Goal: Information Seeking & Learning: Compare options

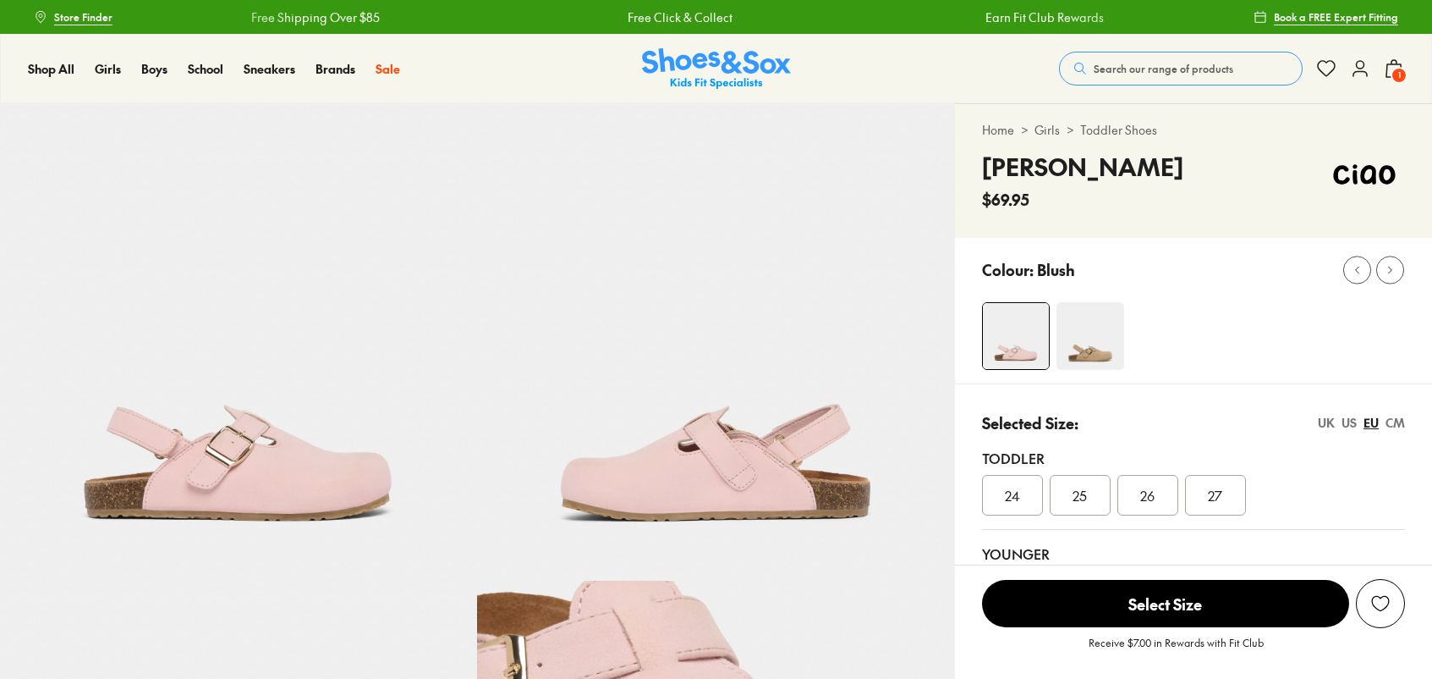
click at [205, 490] on img at bounding box center [238, 341] width 477 height 477
select select "*"
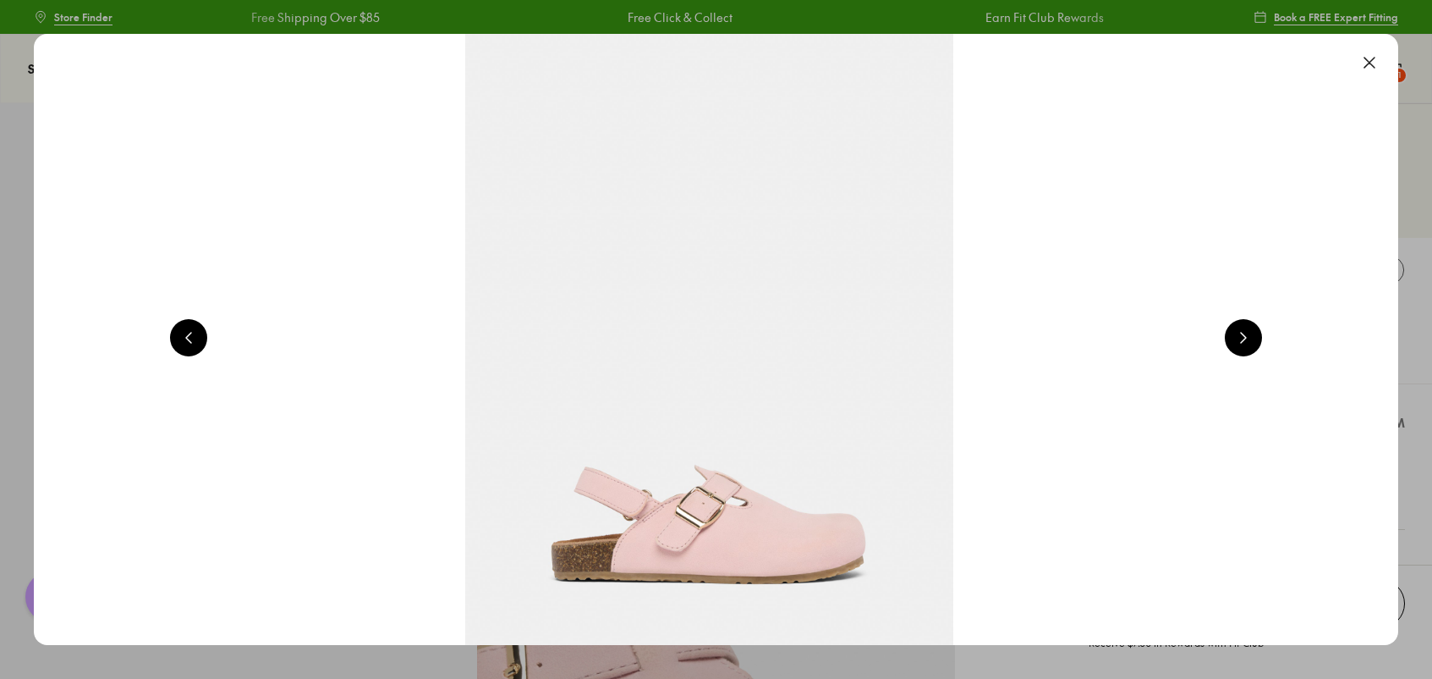
scroll to position [0, 0]
click at [1376, 58] on button at bounding box center [1369, 62] width 37 height 37
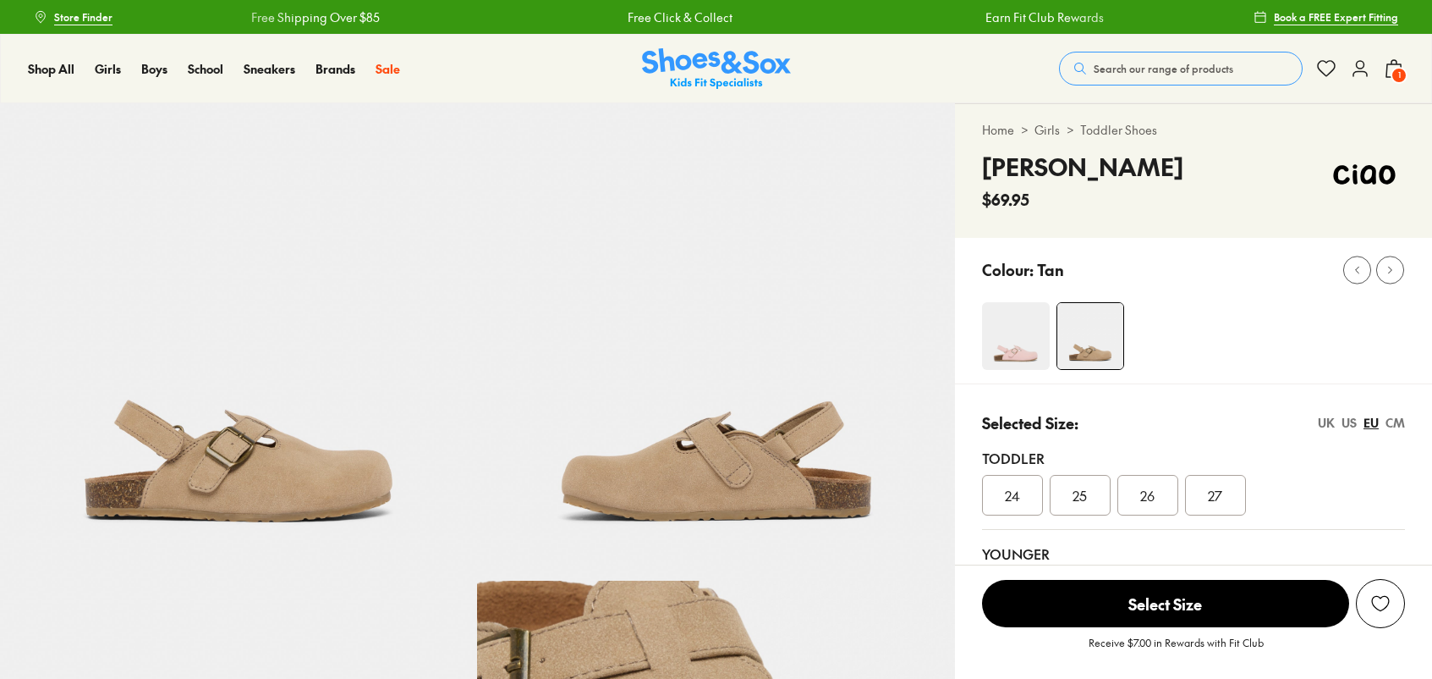
click at [266, 398] on img at bounding box center [238, 341] width 477 height 477
select select "*"
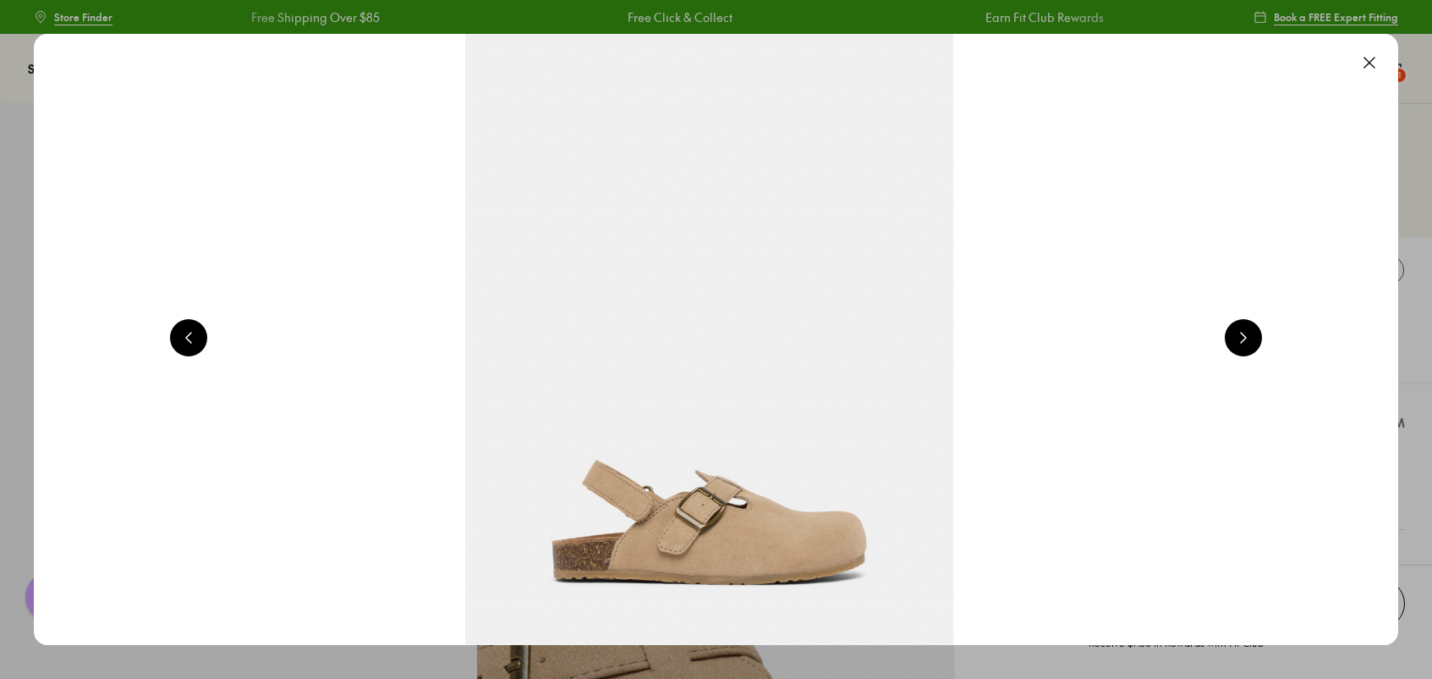
scroll to position [0, 0]
click at [1048, 660] on div at bounding box center [716, 339] width 1432 height 679
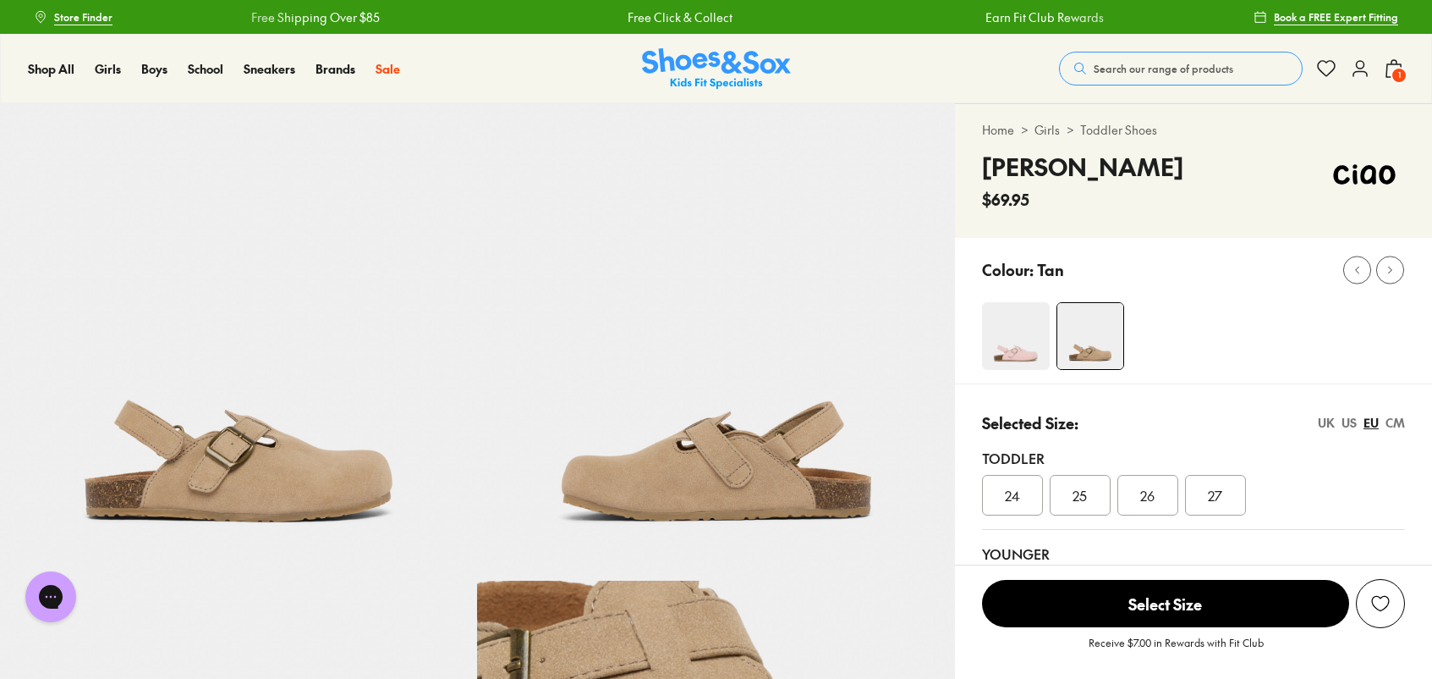
click at [1028, 171] on h4 "Marley" at bounding box center [1082, 167] width 201 height 36
copy div "Marley"
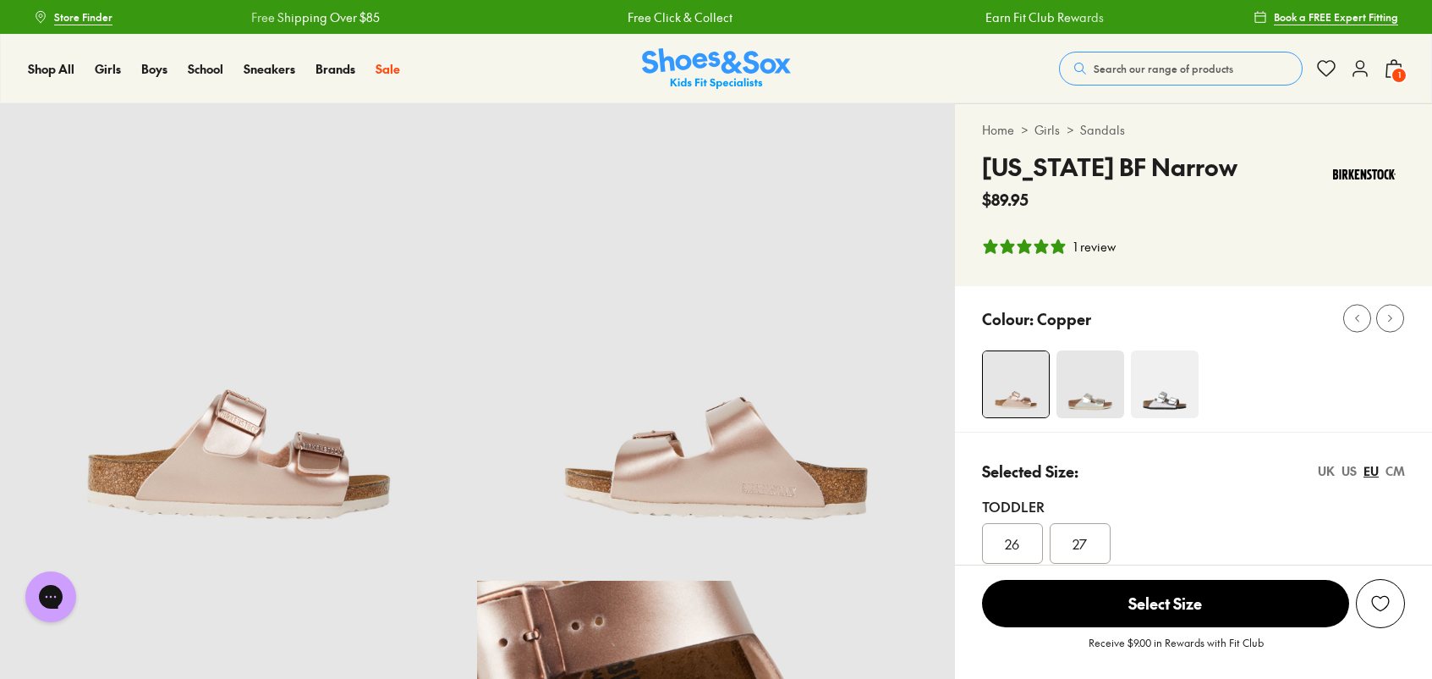
select select "*"
click at [298, 472] on img at bounding box center [238, 341] width 477 height 477
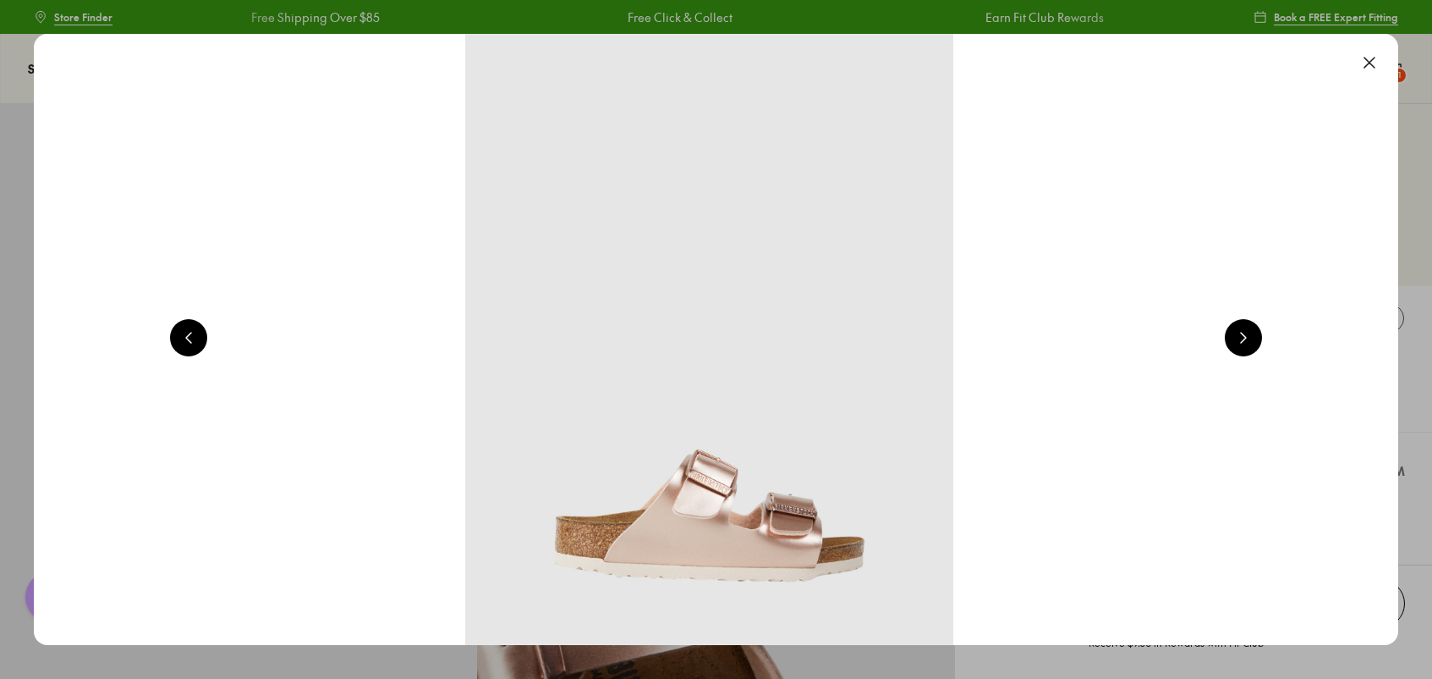
click at [1374, 62] on button at bounding box center [1369, 62] width 37 height 37
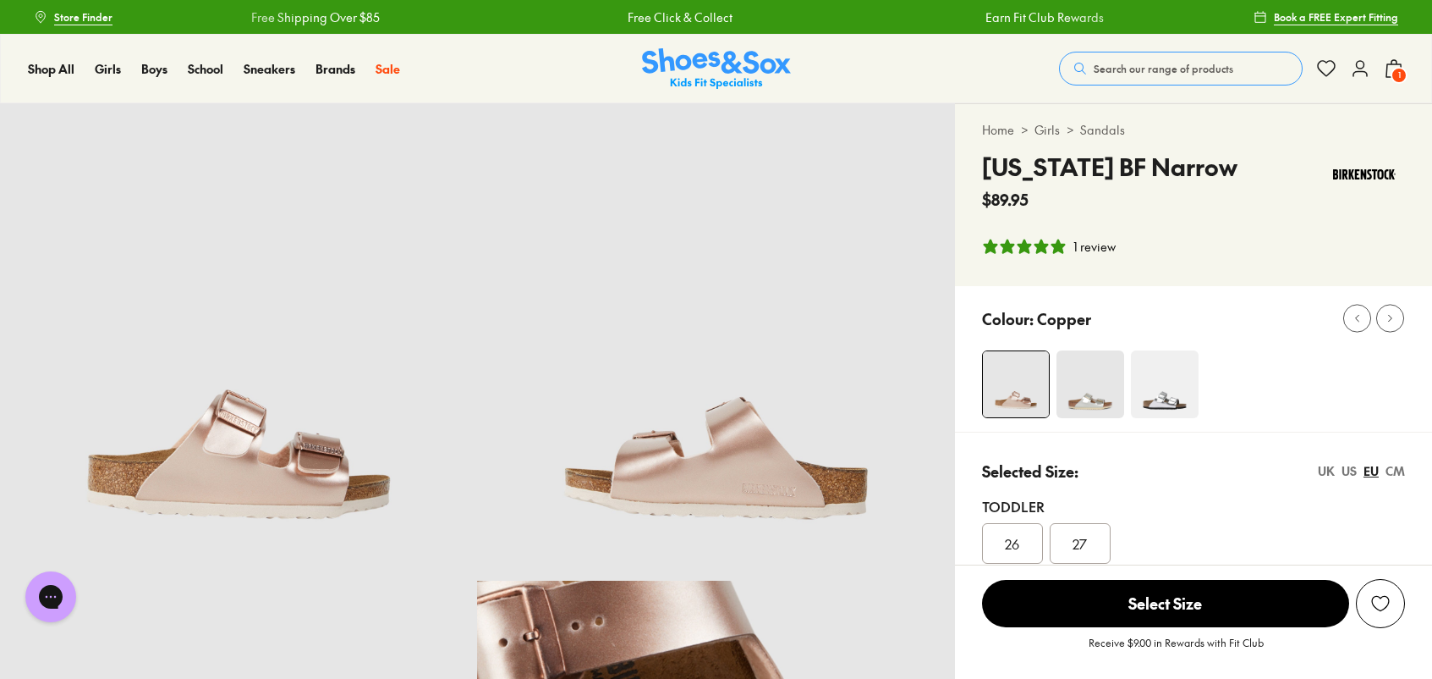
click at [1082, 177] on h4 "Arizona BF Narrow" at bounding box center [1110, 167] width 256 height 36
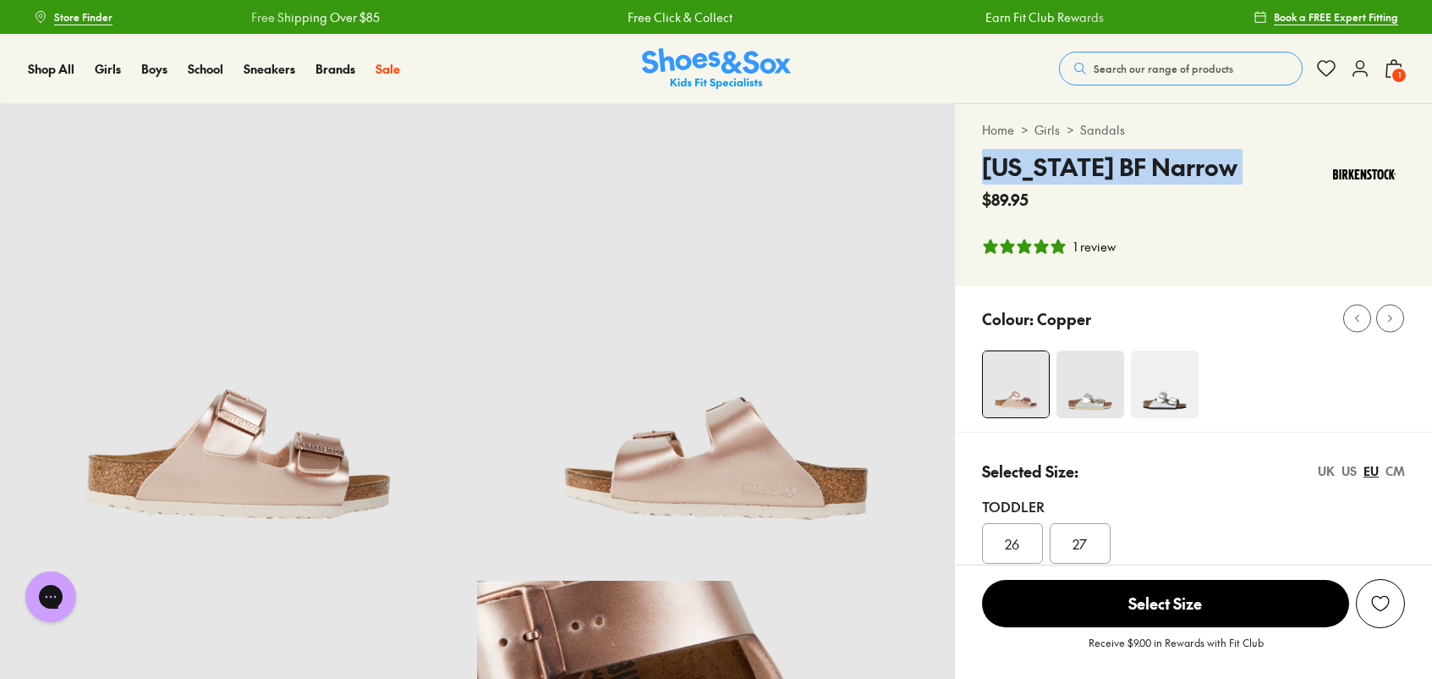
click at [1082, 177] on h4 "Arizona BF Narrow" at bounding box center [1110, 167] width 256 height 36
copy div "Arizona BF Narrow"
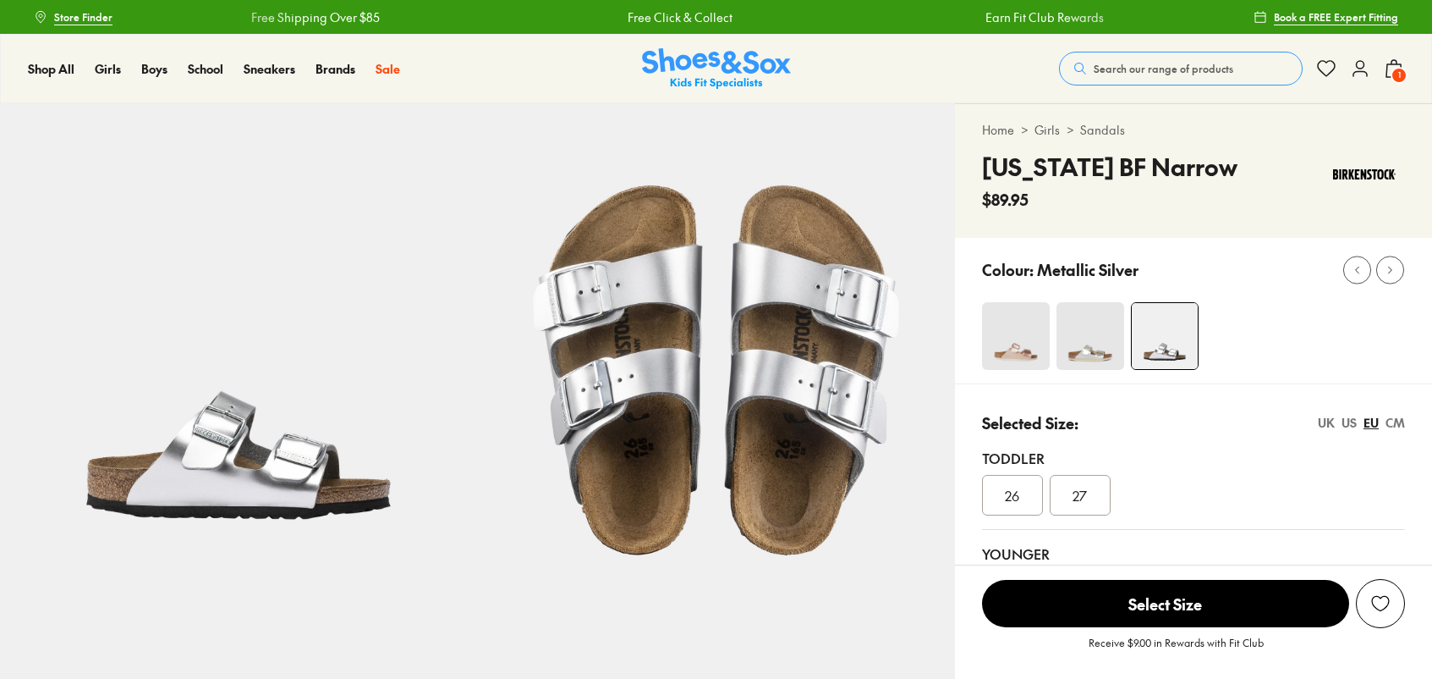
select select "*"
click at [236, 408] on img at bounding box center [238, 341] width 477 height 477
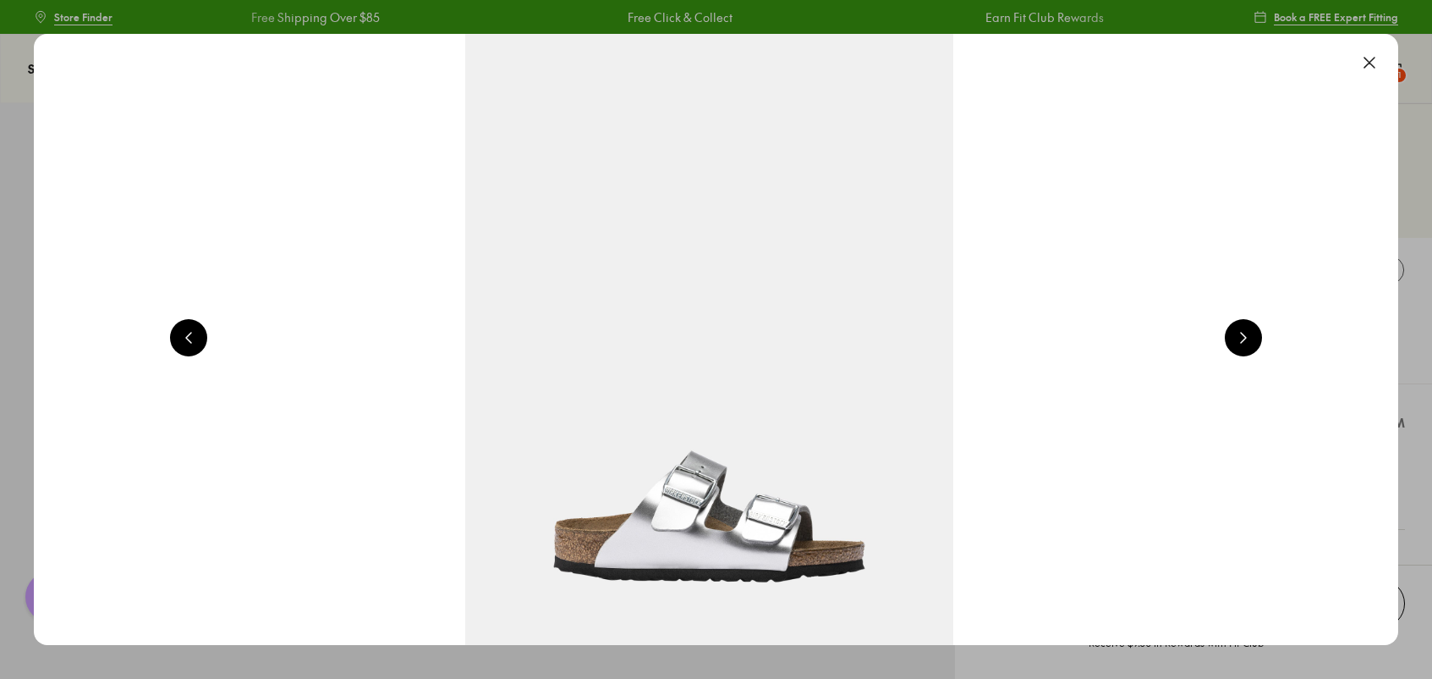
click at [1380, 57] on button at bounding box center [1369, 62] width 37 height 37
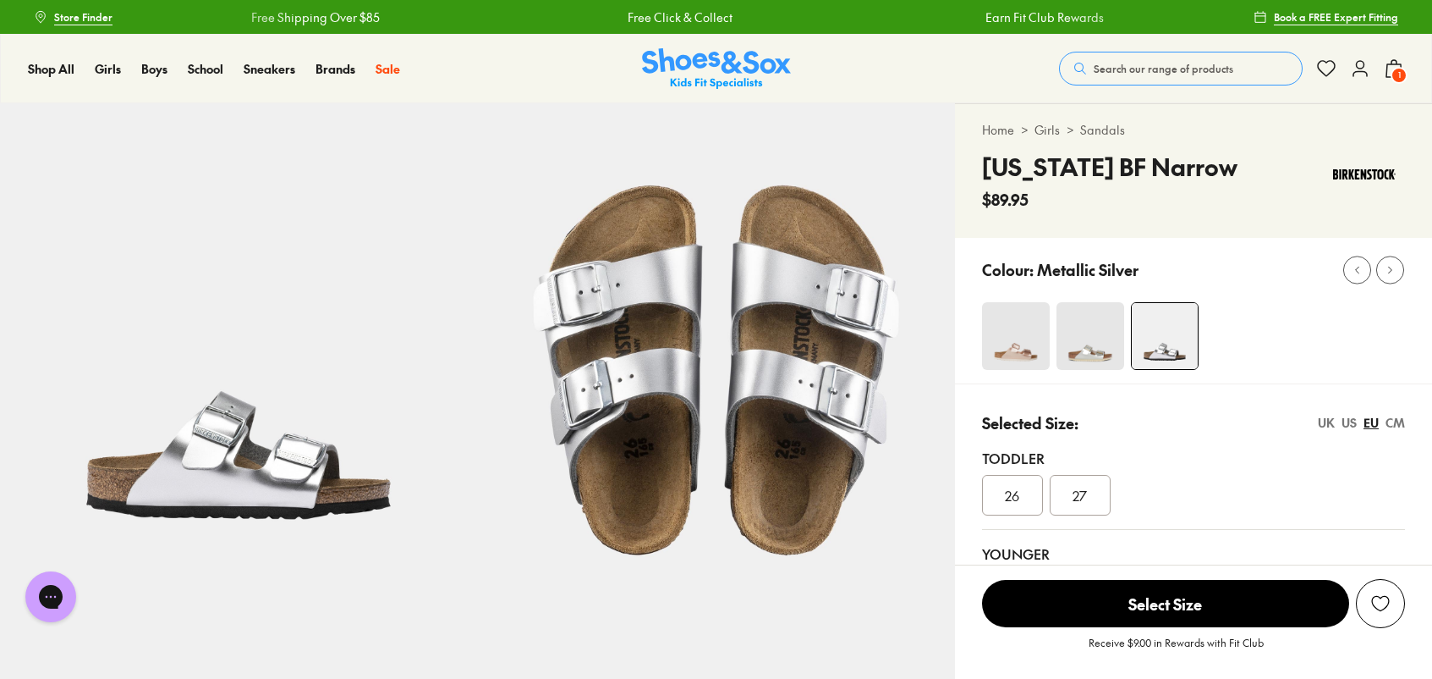
click at [1092, 167] on h4 "Arizona BF Narrow" at bounding box center [1110, 167] width 256 height 36
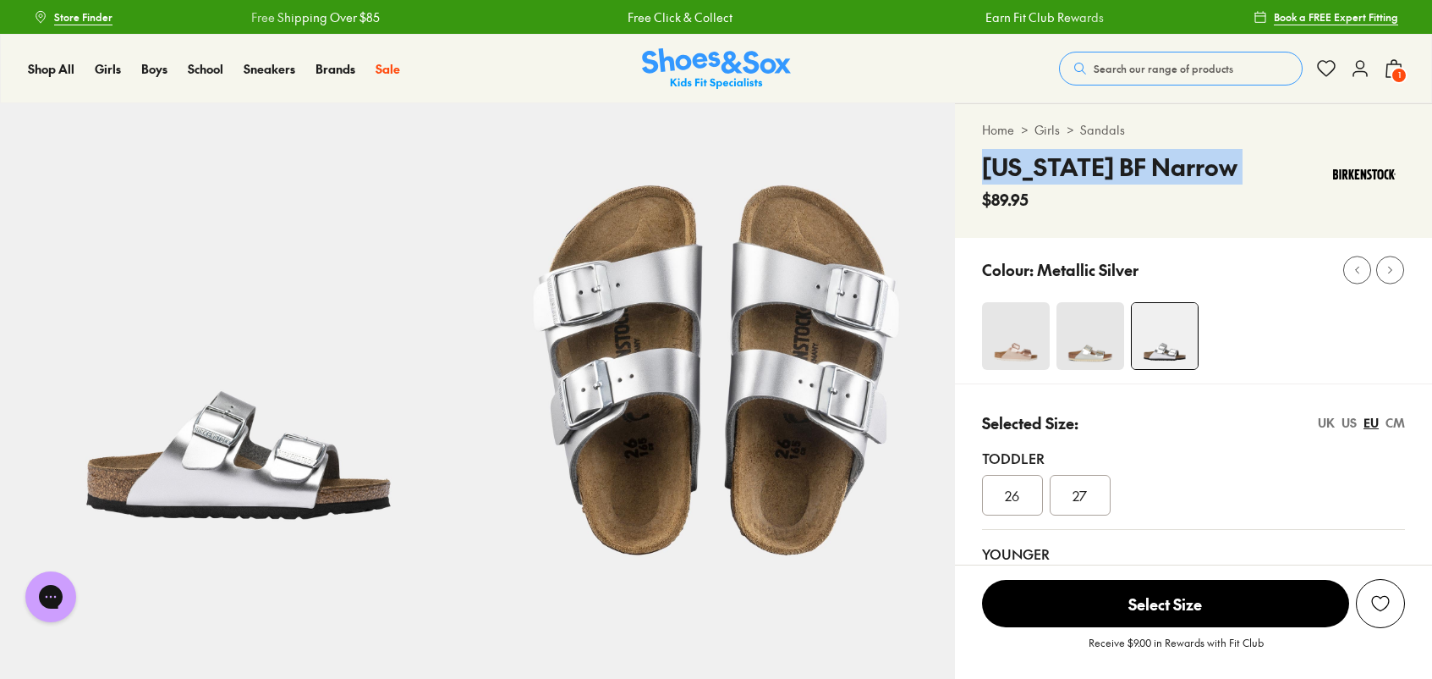
click at [1092, 167] on h4 "Arizona BF Narrow" at bounding box center [1110, 167] width 256 height 36
copy div "Arizona BF Narrow"
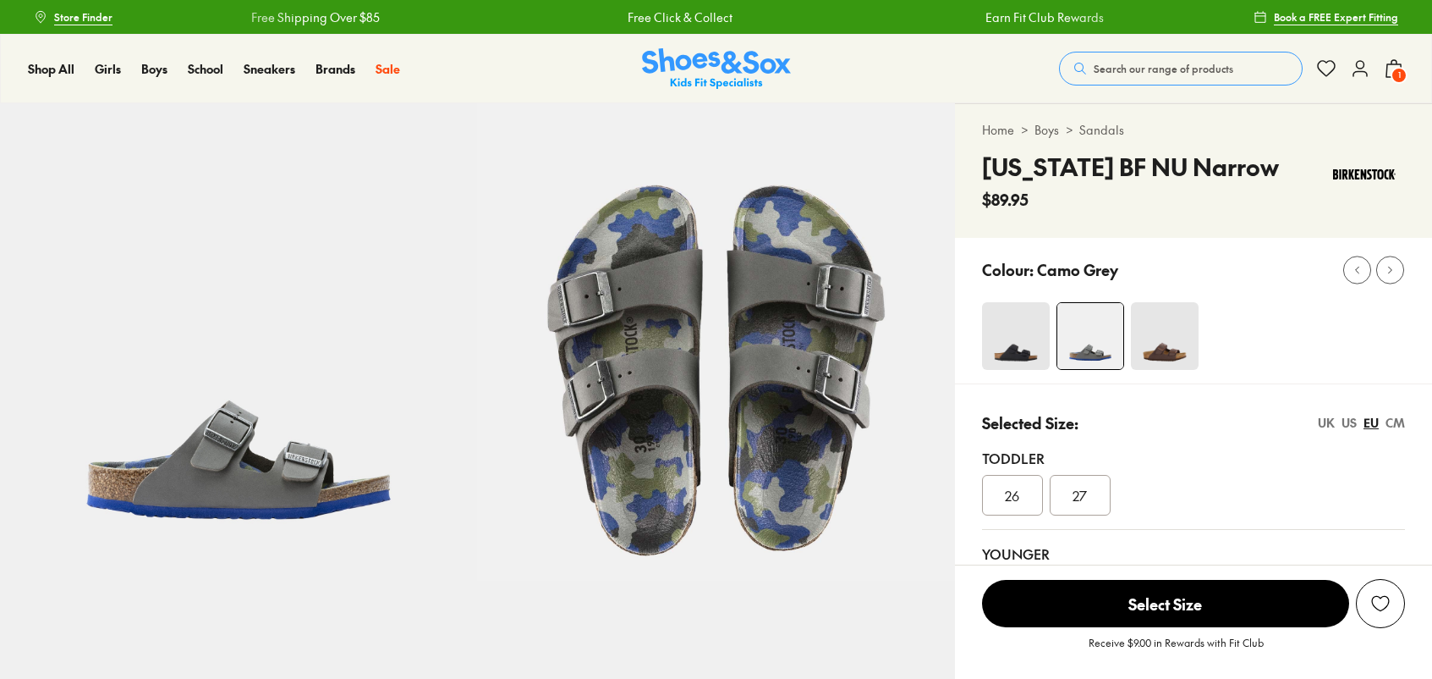
select select "*"
click at [206, 483] on img at bounding box center [238, 341] width 477 height 477
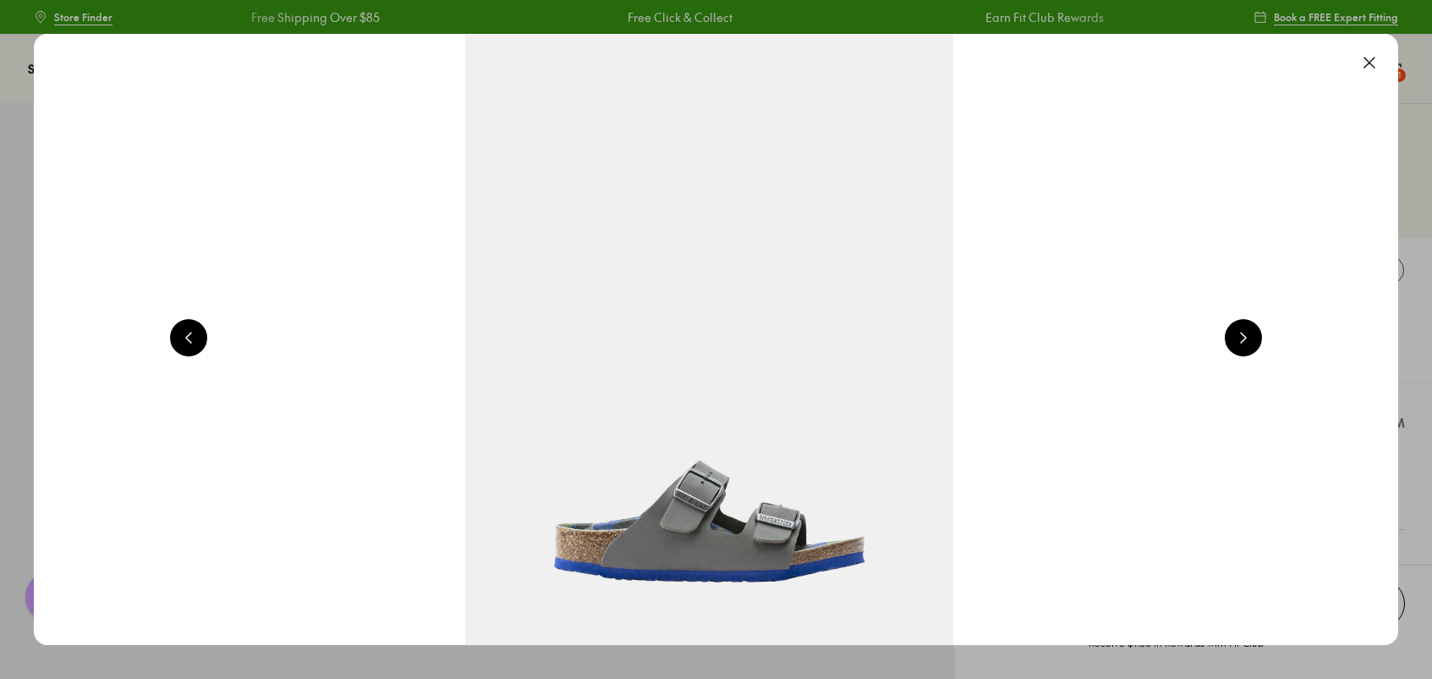
click at [1375, 61] on button at bounding box center [1369, 62] width 37 height 37
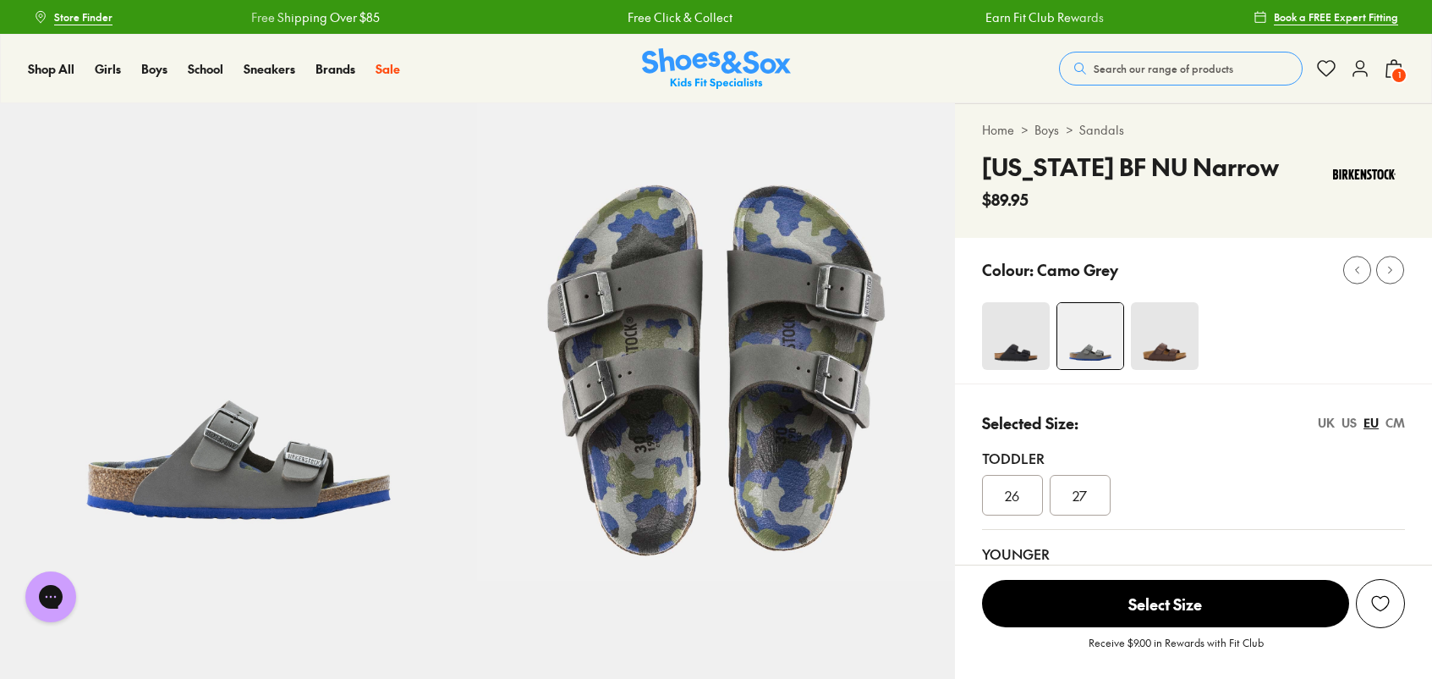
click at [1108, 169] on h4 "[US_STATE] BF NU Narrow" at bounding box center [1130, 167] width 297 height 36
click at [1108, 170] on h4 "[US_STATE] BF NU Narrow" at bounding box center [1130, 167] width 297 height 36
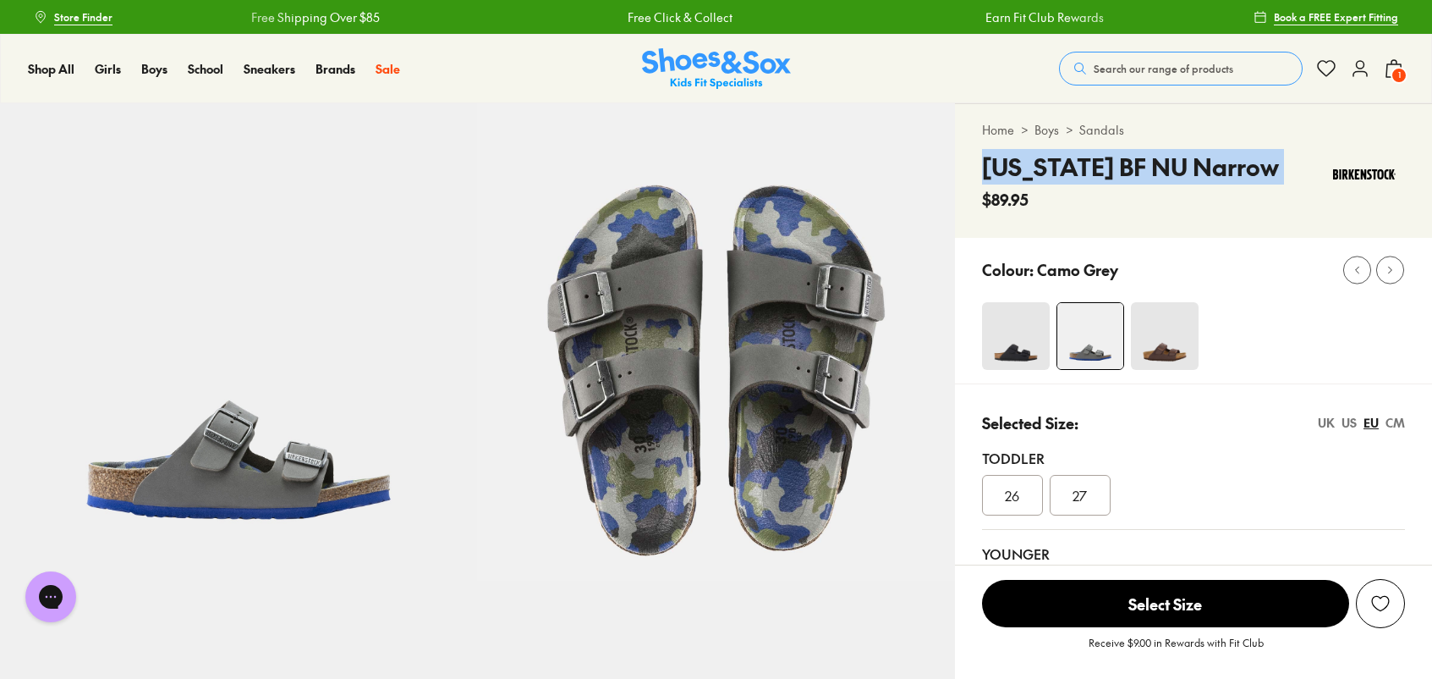
click at [1108, 170] on h4 "[US_STATE] BF NU Narrow" at bounding box center [1130, 167] width 297 height 36
copy div "[US_STATE] BF NU Narrow"
